Goal: Task Accomplishment & Management: Manage account settings

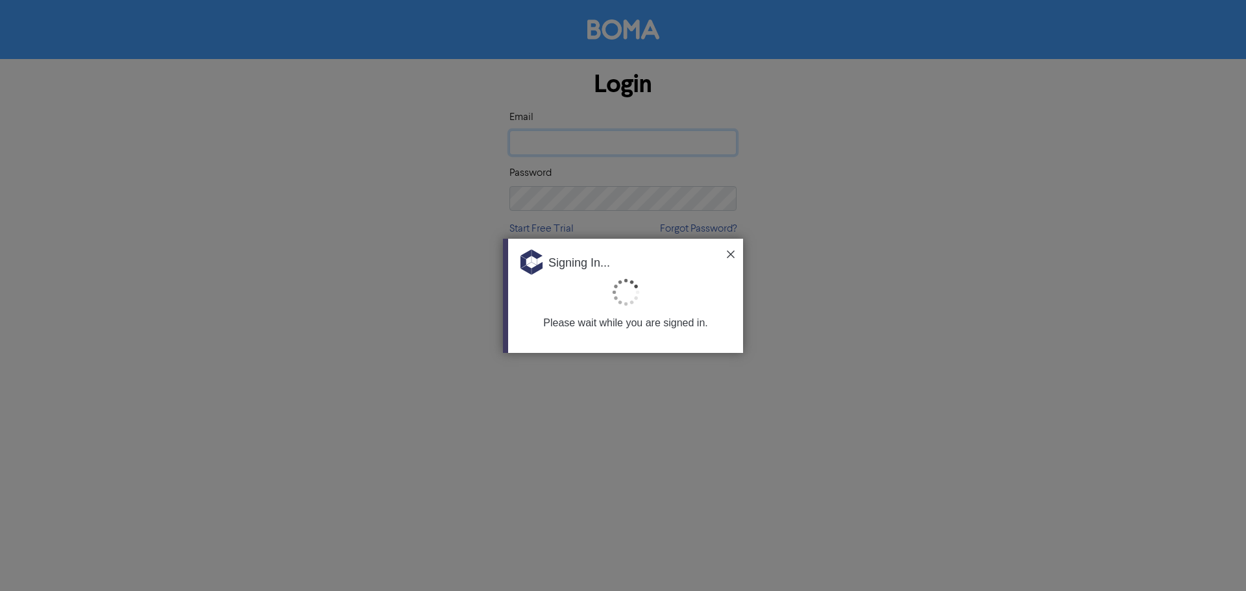
type input "[PERSON_NAME][EMAIL_ADDRESS][DOMAIN_NAME]"
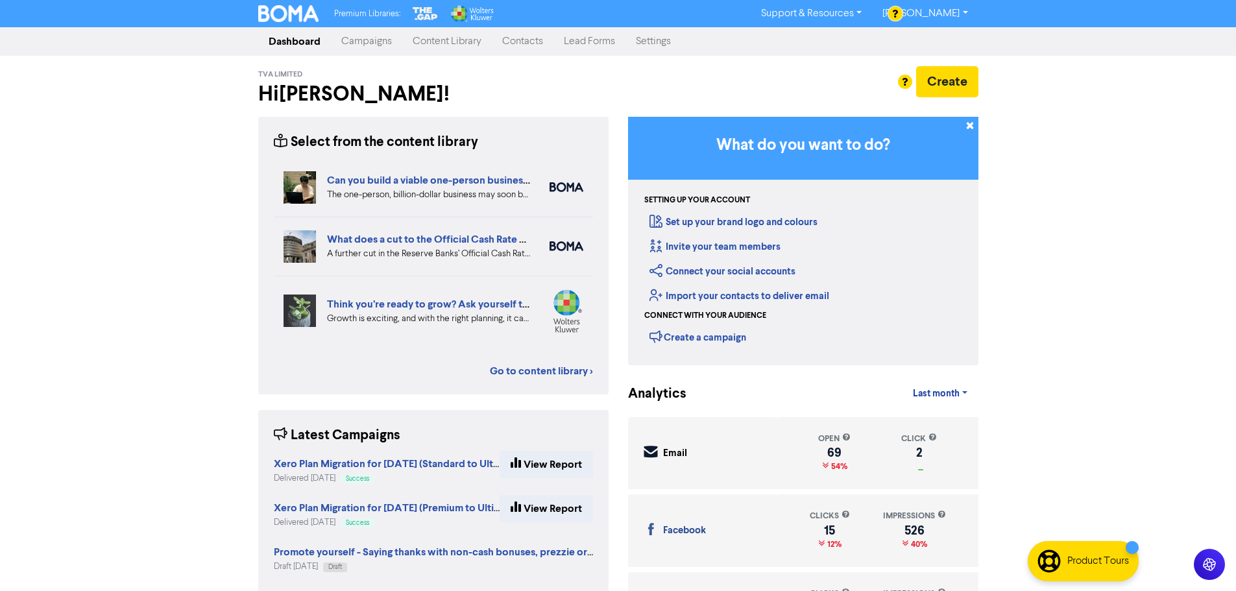
drag, startPoint x: 960, startPoint y: 13, endPoint x: 956, endPoint y: 19, distance: 7.6
click at [960, 13] on link "[PERSON_NAME]" at bounding box center [925, 13] width 106 height 21
click at [947, 35] on button "Log Out" at bounding box center [924, 39] width 103 height 16
